Goal: Check status: Check status

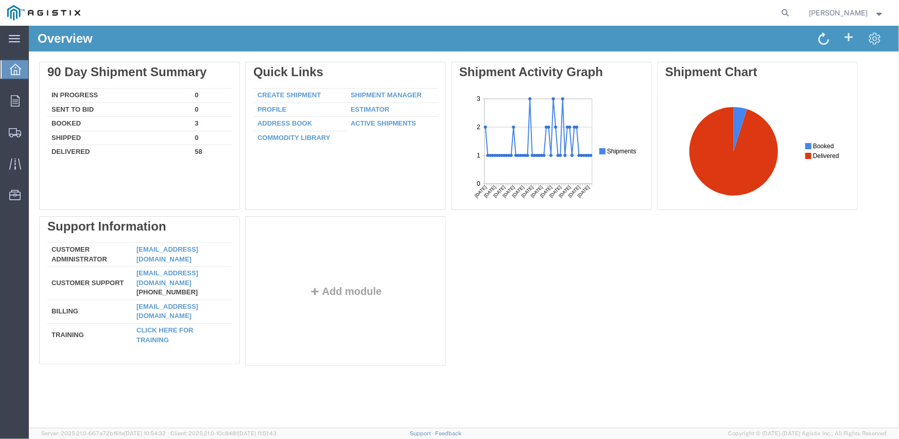
click at [784, 18] on form at bounding box center [786, 13] width 16 height 26
click at [792, 9] on icon at bounding box center [786, 13] width 14 height 14
paste input "57116411"
type input "57116411"
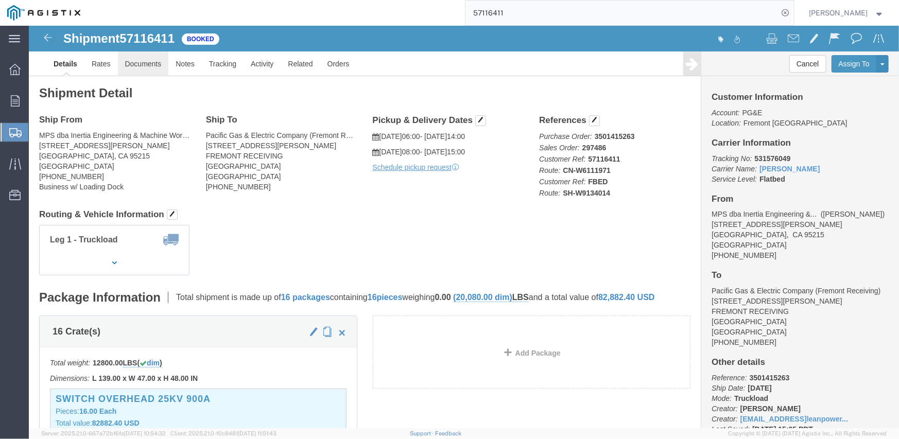
click link "Documents"
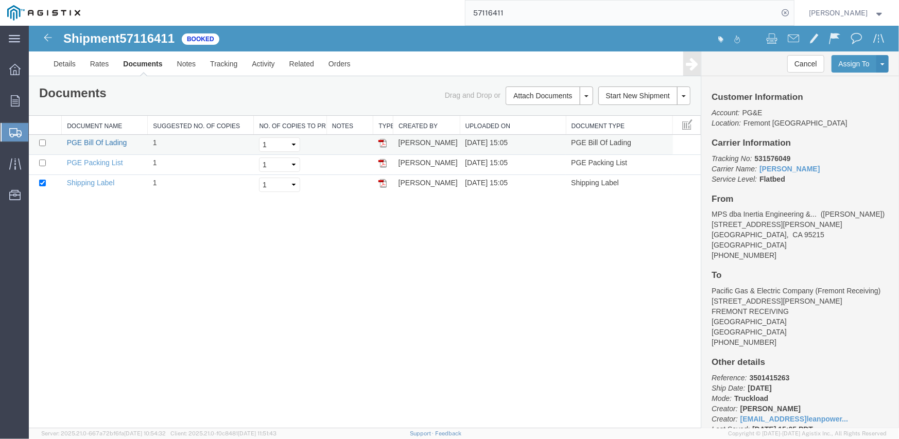
click at [121, 141] on link "PGE Bill Of Lading" at bounding box center [96, 142] width 60 height 8
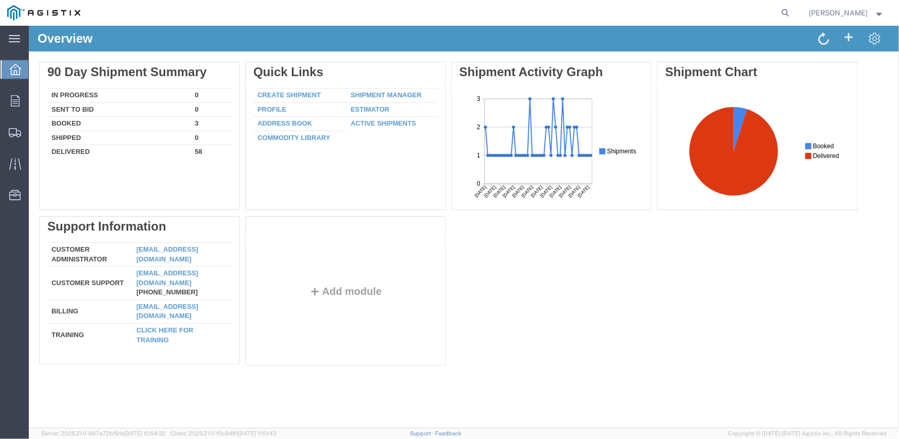
click at [795, 7] on form at bounding box center [786, 13] width 16 height 26
click at [793, 11] on icon at bounding box center [786, 13] width 14 height 14
click at [537, 13] on input "search" at bounding box center [622, 13] width 313 height 25
type input "57116411"
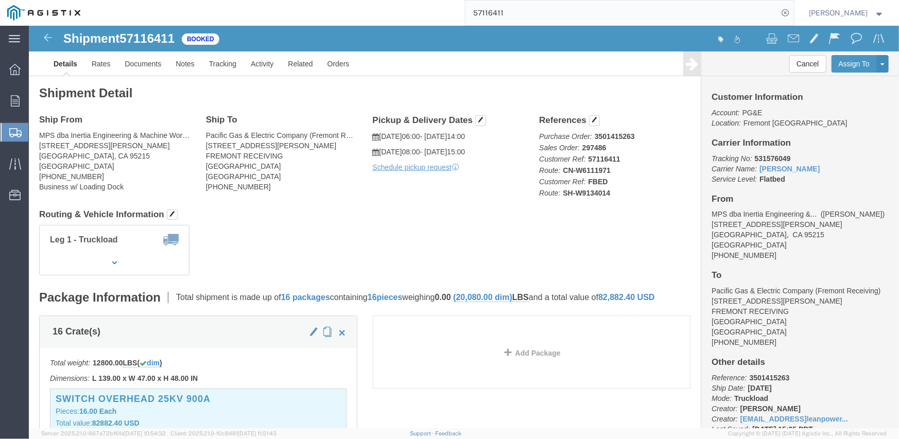
click div "Shipment Detail Ship From MPS dba Inertia Engineering & Machine Works Inc (Chan…"
click link "Documents"
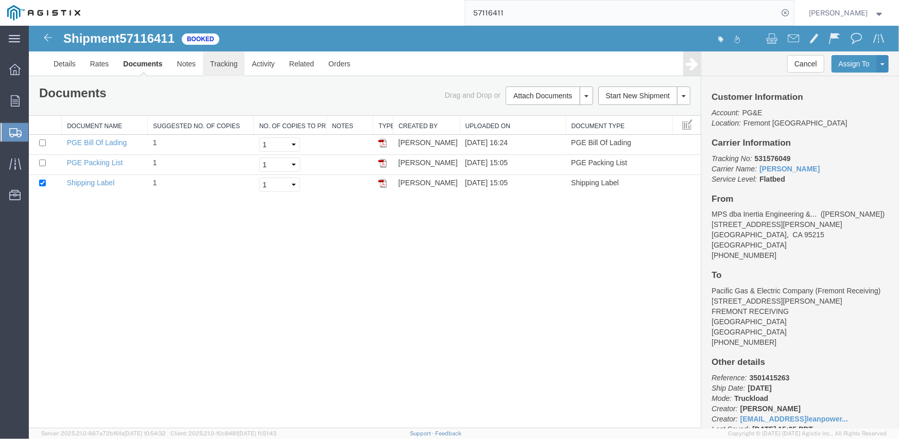
click at [223, 68] on link "Tracking" at bounding box center [223, 63] width 42 height 25
